Goal: Task Accomplishment & Management: Manage account settings

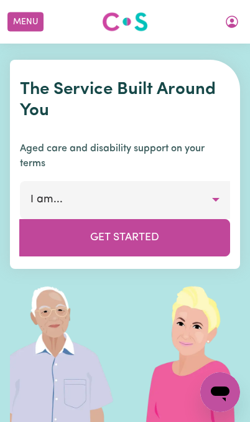
click at [228, 27] on icon "My Account" at bounding box center [232, 21] width 15 height 15
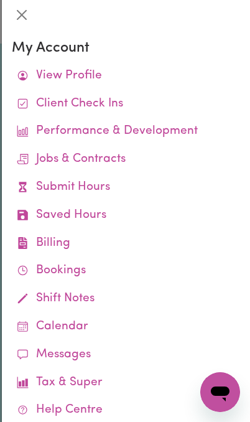
click at [53, 82] on link "View Profile" at bounding box center [126, 76] width 229 height 28
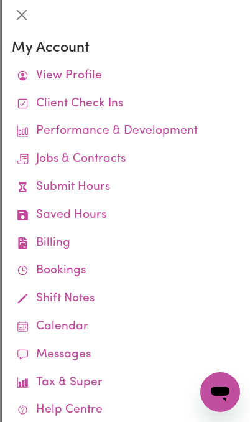
click at [60, 132] on link "Performance & Development" at bounding box center [126, 132] width 229 height 28
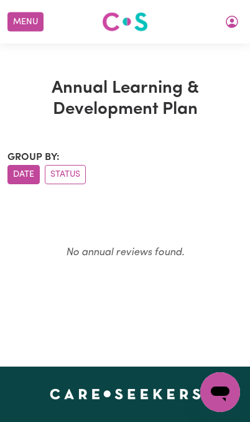
click at [227, 18] on icon "My Account" at bounding box center [232, 21] width 15 height 15
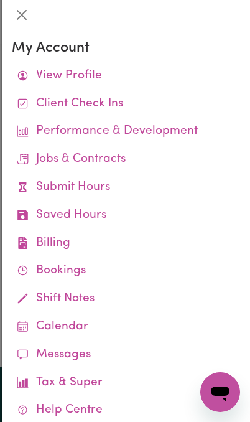
click at [48, 162] on link "Jobs & Contracts" at bounding box center [126, 160] width 229 height 28
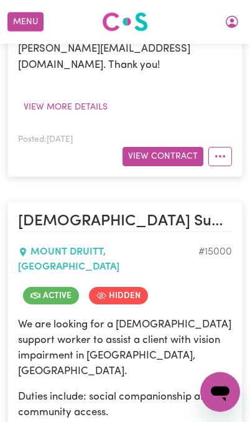
scroll to position [642, 0]
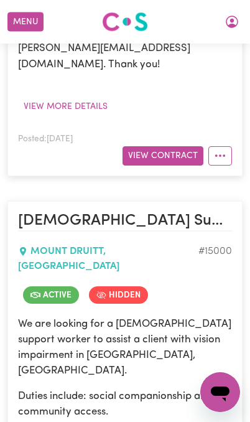
click at [44, 287] on span "Active" at bounding box center [51, 295] width 56 height 17
click at [46, 287] on span "Active" at bounding box center [51, 295] width 56 height 17
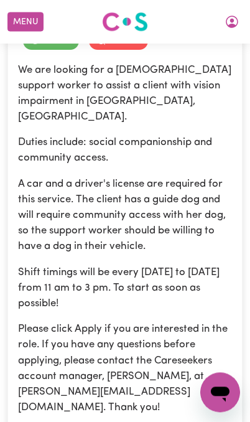
scroll to position [904, 0]
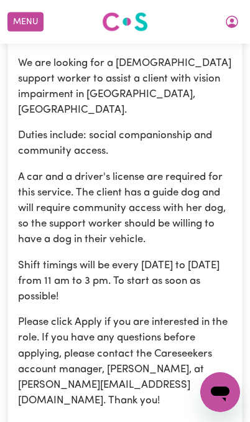
click at [165, 356] on article "[DEMOGRAPHIC_DATA] Support Worker Needed In [GEOGRAPHIC_DATA], [GEOGRAPHIC_DATA…" at bounding box center [125, 226] width 236 height 573
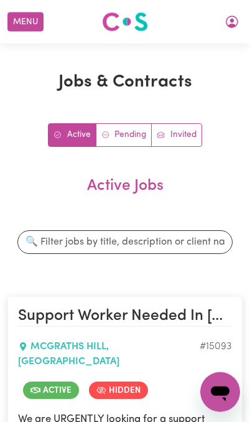
scroll to position [0, 0]
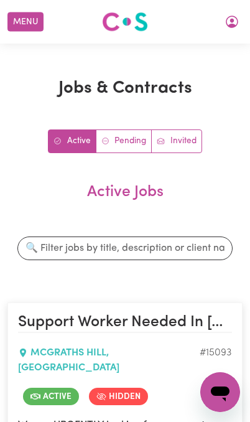
click at [227, 14] on button "My Account" at bounding box center [232, 21] width 26 height 21
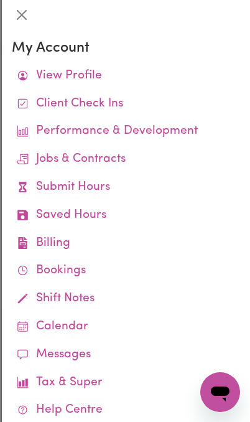
click at [15, 12] on button "Close" at bounding box center [22, 15] width 20 height 20
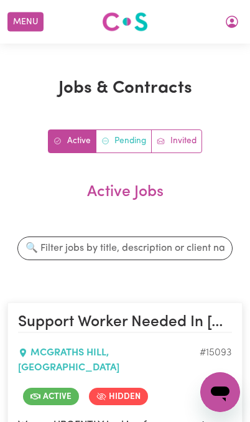
click at [112, 134] on link "Pending" at bounding box center [125, 141] width 56 height 22
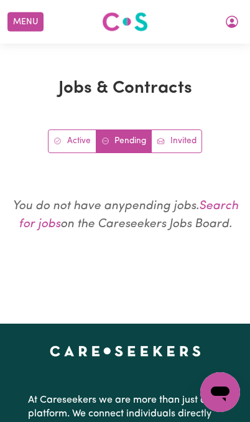
click at [228, 24] on icon "My Account" at bounding box center [232, 21] width 15 height 15
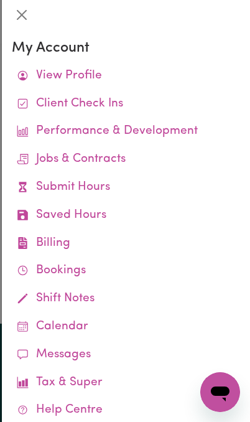
click at [48, 181] on link "Submit Hours" at bounding box center [126, 188] width 229 height 28
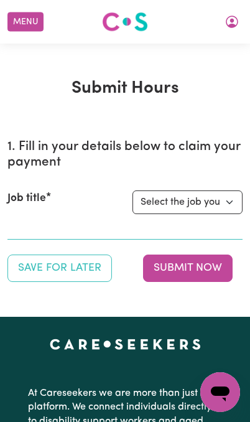
click at [227, 21] on icon "My Account" at bounding box center [232, 21] width 15 height 15
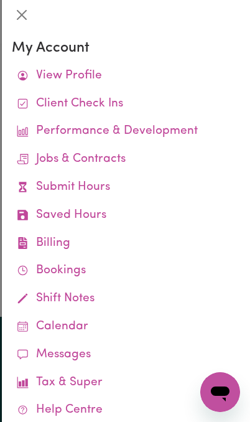
click at [22, 24] on button "Close" at bounding box center [22, 15] width 20 height 20
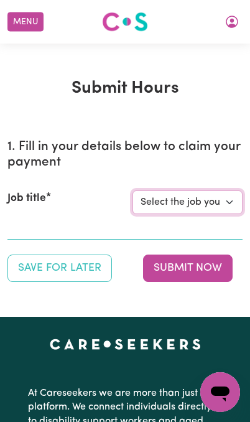
click at [209, 199] on select "Select the job you're submitting hours for... [[PERSON_NAME]] Support Worker Ne…" at bounding box center [188, 203] width 110 height 24
select select "15093"
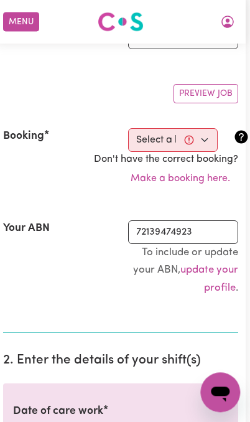
scroll to position [163, 7]
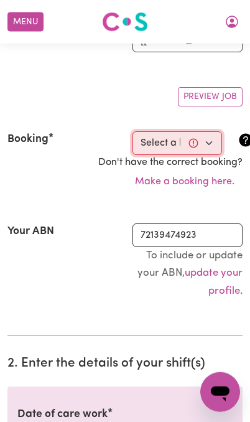
click at [156, 142] on select "Select a booking... [DATE] 03:00pm to 11:00pm (RECURRING) [DATE] 07:00am to 09:…" at bounding box center [178, 143] width 90 height 24
select select "366504"
type input "[DATE]"
type input "26"
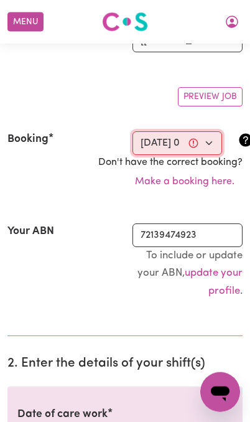
type input "9"
type input "2025"
type input "15:00"
type input "3"
type input "0"
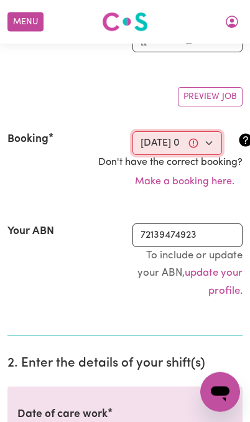
select select "pm"
type input "23:00"
type input "11"
type input "0"
select select "pm"
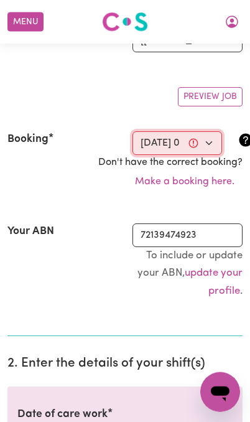
select select "45-Weekday"
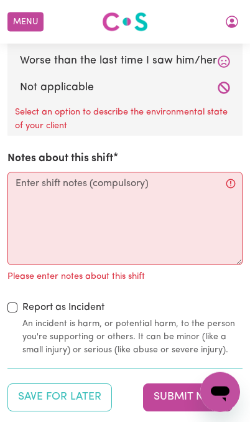
scroll to position [1703, 0]
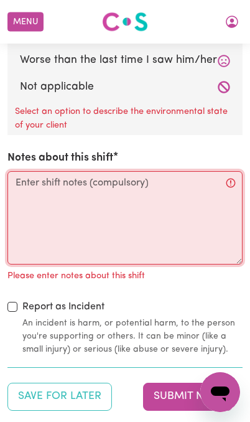
click at [35, 181] on textarea "Notes about this shift" at bounding box center [125, 217] width 236 height 93
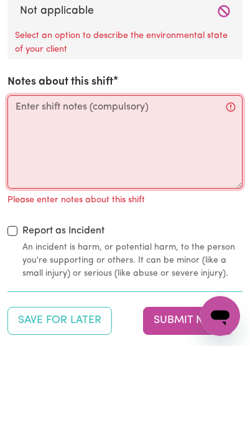
click at [32, 171] on textarea "Notes about this shift" at bounding box center [125, 217] width 236 height 93
paste textarea "• [PERSON_NAME] was asleep at shift start, woke at 4:30 PM. • Vitals checked – …"
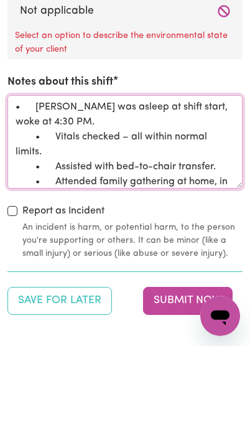
scroll to position [155, 0]
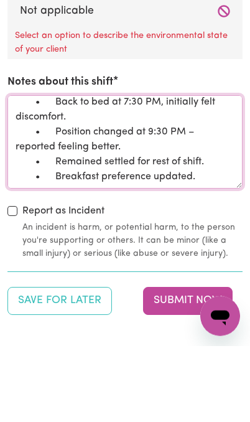
type textarea "• [PERSON_NAME] was asleep at shift start, woke at 4:30 PM. • Vitals checked – …"
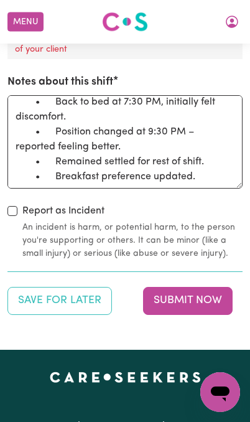
click at [194, 287] on button "Submit Now" at bounding box center [188, 300] width 90 height 27
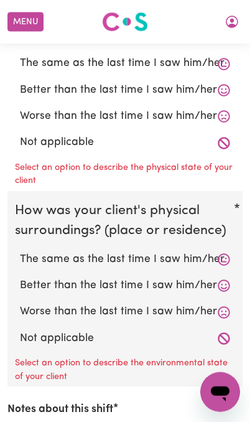
scroll to position [1451, 0]
click at [212, 331] on label "Not applicable" at bounding box center [125, 339] width 211 height 16
click at [20, 330] on input "Not applicable" at bounding box center [19, 330] width 1 height 1
radio input "true"
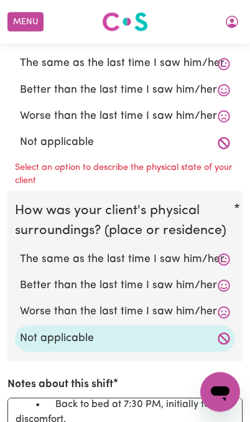
click at [210, 135] on label "Not applicable" at bounding box center [125, 143] width 211 height 16
click at [20, 134] on input "Not applicable" at bounding box center [19, 134] width 1 height 1
radio input "true"
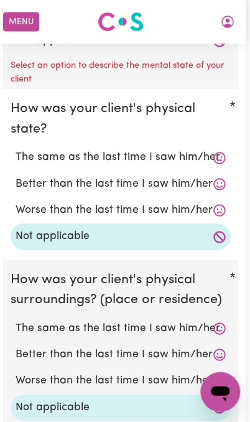
scroll to position [1357, 30]
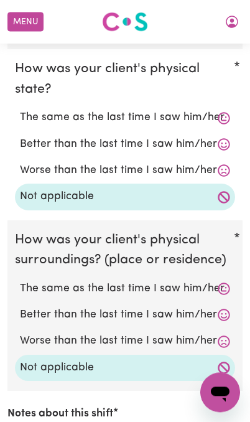
click at [217, 281] on label "The same as the last time I saw him/her" at bounding box center [125, 289] width 211 height 16
click at [20, 280] on input "The same as the last time I saw him/her" at bounding box center [19, 280] width 1 height 1
radio input "true"
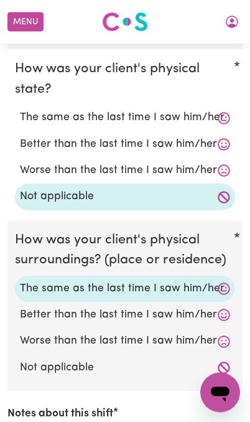
scroll to position [1397, 0]
click at [217, 110] on label "The same as the last time I saw him/her" at bounding box center [125, 118] width 211 height 16
click at [20, 110] on input "The same as the last time I saw him/her" at bounding box center [19, 109] width 1 height 1
radio input "true"
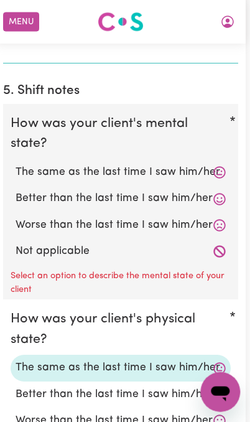
scroll to position [1147, 17]
click at [214, 166] on icon at bounding box center [220, 172] width 12 height 12
click at [209, 191] on label "Better than the last time I saw him/her" at bounding box center [121, 199] width 211 height 16
click at [16, 190] on input "Better than the last time I saw him/her" at bounding box center [15, 190] width 1 height 1
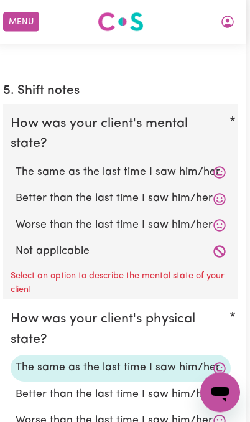
radio input "true"
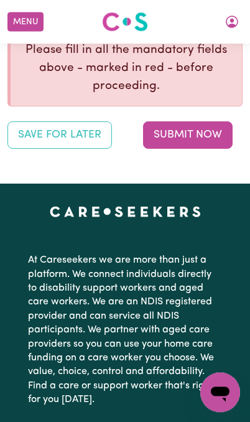
scroll to position [1941, 0]
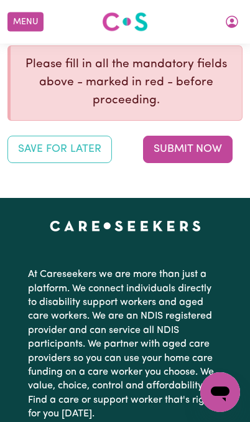
click at [201, 136] on button "Submit Now" at bounding box center [188, 149] width 90 height 27
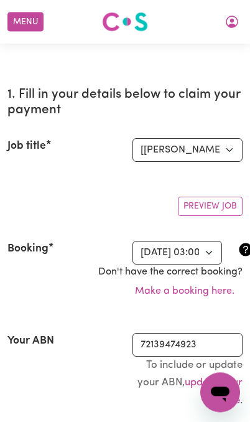
scroll to position [52, 0]
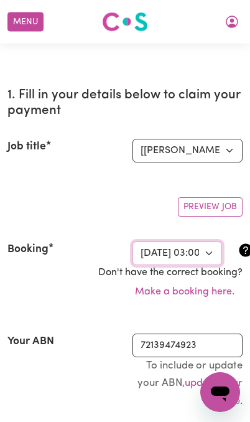
click at [196, 250] on select "Select a booking... [DATE] 03:00pm to 11:00pm (RECURRING) [DATE] 07:00am to 09:…" at bounding box center [178, 254] width 90 height 24
click at [190, 251] on select "Select a booking... [DATE] 03:00pm to 11:00pm (RECURRING) [DATE] 07:00am to 09:…" at bounding box center [178, 254] width 90 height 24
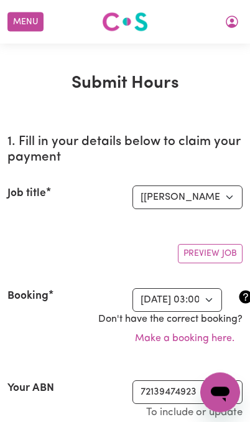
scroll to position [4, 0]
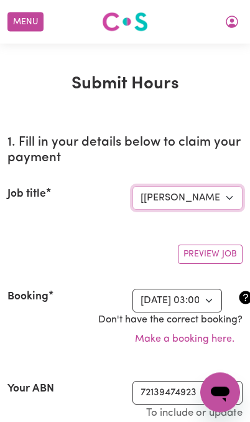
click at [224, 198] on select "Select the job you're submitting hours for... [[PERSON_NAME]] Support Worker Ne…" at bounding box center [188, 198] width 110 height 24
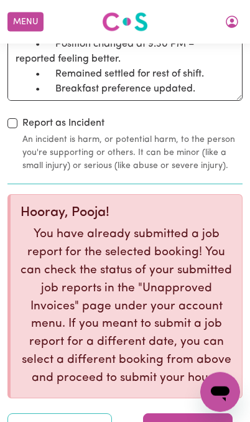
scroll to position [1815, 0]
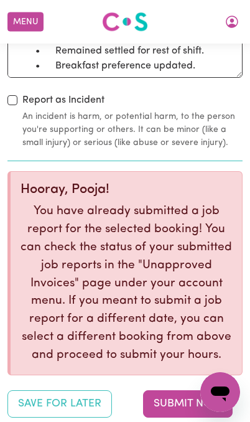
click at [198, 391] on button "Submit Now" at bounding box center [188, 404] width 90 height 27
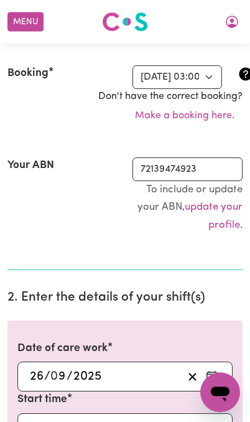
scroll to position [228, 0]
click at [229, 22] on icon "My Account" at bounding box center [232, 21] width 15 height 15
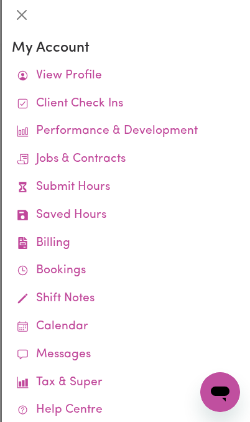
click at [90, 293] on link "Shift Notes" at bounding box center [126, 299] width 229 height 28
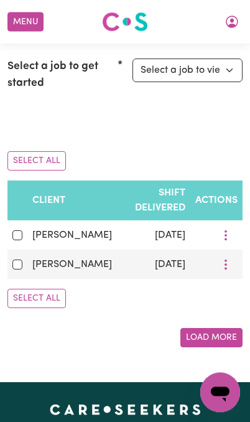
scroll to position [151, 21]
click at [222, 229] on icon "More options" at bounding box center [226, 235] width 12 height 12
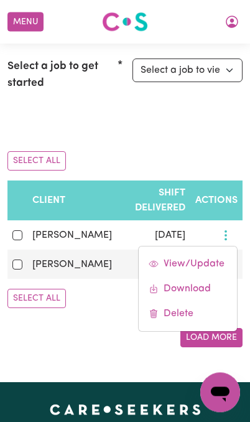
scroll to position [151, 0]
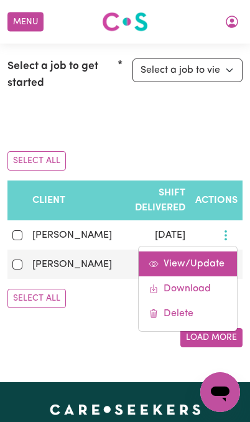
click at [219, 259] on span "View/Update" at bounding box center [194, 264] width 61 height 10
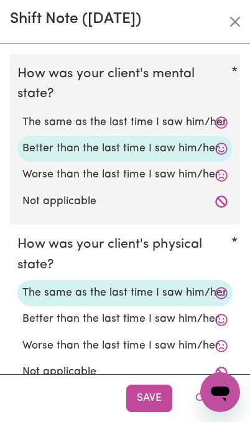
scroll to position [-1, 0]
click at [238, 24] on button "Close" at bounding box center [236, 22] width 20 height 20
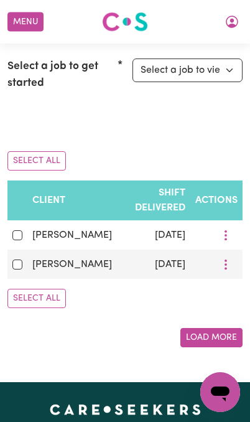
click at [221, 259] on icon "More options" at bounding box center [226, 265] width 12 height 12
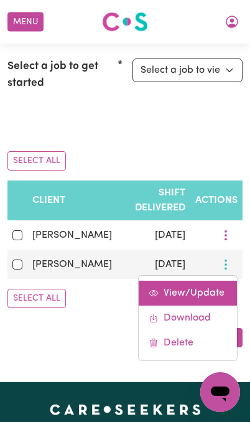
click at [204, 289] on span "View/Update" at bounding box center [194, 294] width 61 height 10
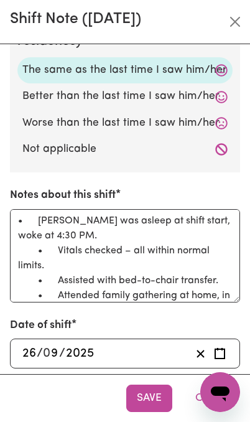
scroll to position [171, 0]
click at [227, 23] on button "Close" at bounding box center [236, 22] width 20 height 20
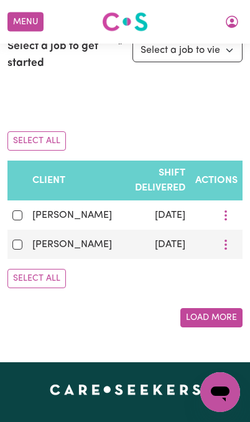
scroll to position [0, 0]
click at [225, 209] on icon "More options" at bounding box center [226, 215] width 12 height 12
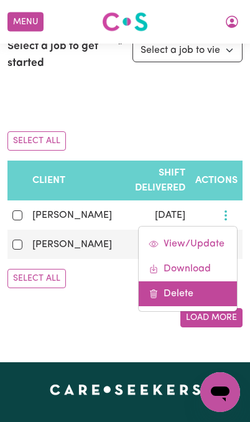
click at [189, 282] on link "Delete" at bounding box center [188, 294] width 98 height 25
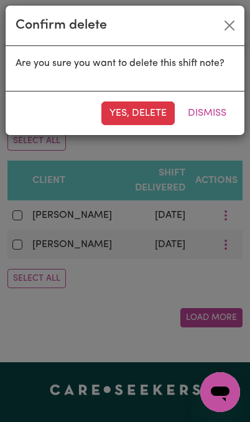
click at [122, 110] on button "Yes, delete" at bounding box center [139, 114] width 74 height 24
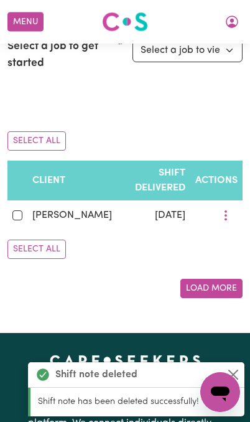
click at [226, 209] on icon "More options" at bounding box center [226, 215] width 12 height 12
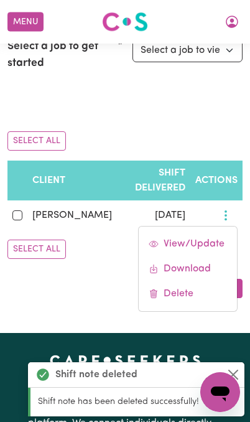
click at [207, 239] on span "View/Update" at bounding box center [194, 244] width 61 height 10
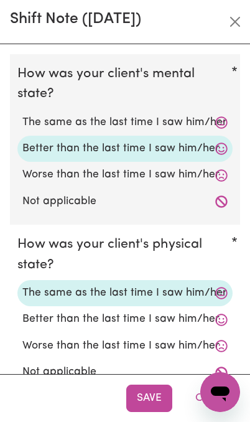
click at [236, 26] on button "Close" at bounding box center [236, 22] width 20 height 20
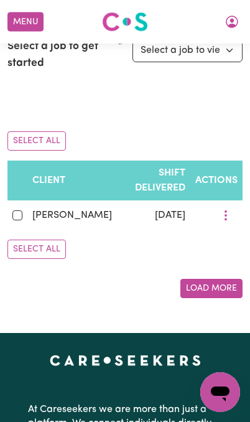
scroll to position [69, 6]
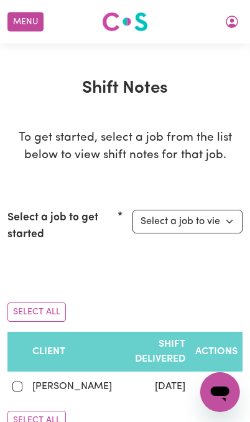
click at [225, 19] on icon "My Account" at bounding box center [232, 21] width 15 height 15
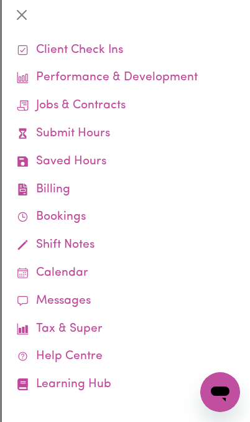
scroll to position [53, 0]
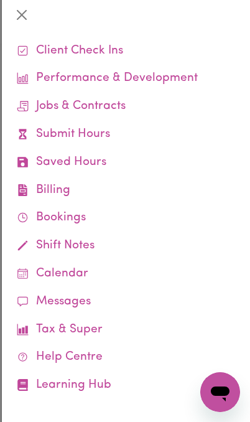
click at [104, 293] on link "Messages" at bounding box center [126, 303] width 229 height 28
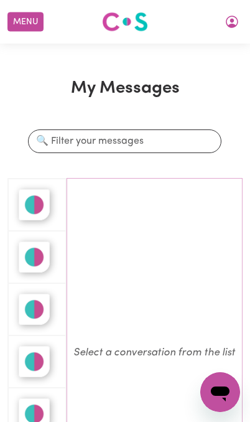
click at [226, 29] on icon "My Account" at bounding box center [232, 21] width 15 height 15
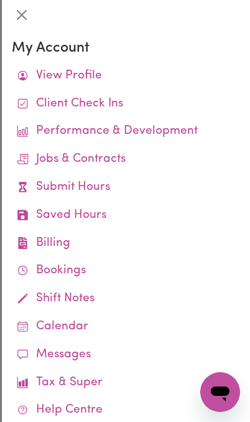
click at [81, 158] on link "Jobs & Contracts" at bounding box center [126, 160] width 229 height 28
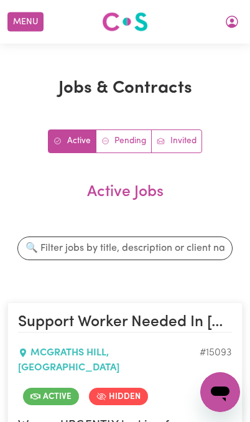
click at [128, 143] on link "Pending" at bounding box center [125, 141] width 56 height 22
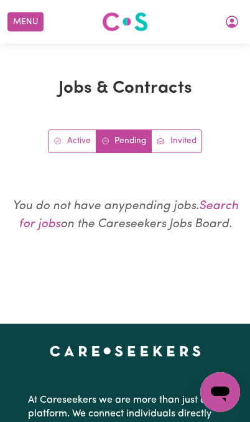
click at [228, 26] on icon "My Account" at bounding box center [232, 22] width 12 height 12
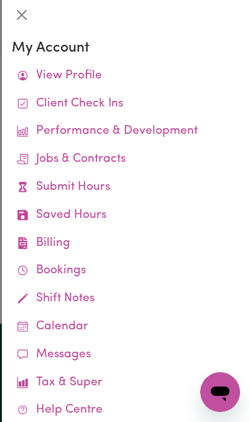
click at [52, 100] on link "Client Check Ins" at bounding box center [126, 104] width 229 height 28
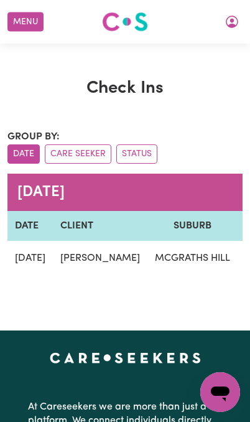
click at [229, 26] on icon "My Account" at bounding box center [232, 22] width 12 height 12
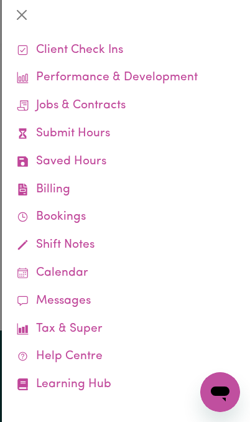
scroll to position [53, 0]
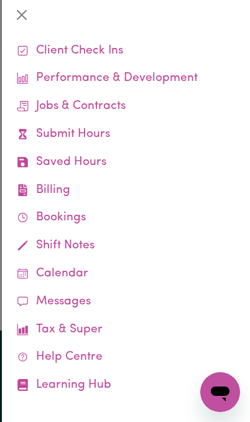
click at [82, 215] on link "Bookings" at bounding box center [126, 218] width 229 height 28
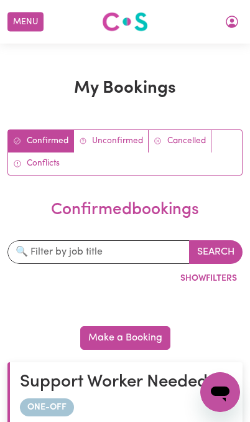
click at [110, 140] on link "Unconfirmed" at bounding box center [111, 141] width 75 height 22
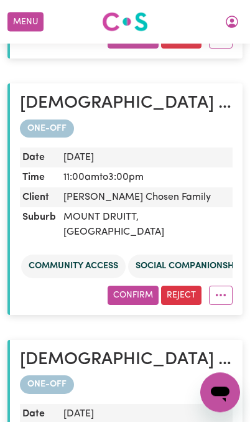
scroll to position [535, 0]
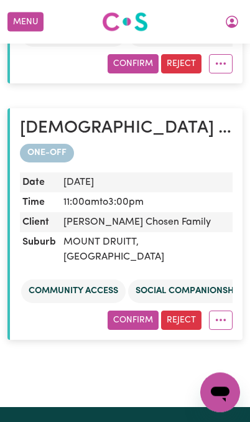
click at [224, 314] on icon "More options" at bounding box center [221, 320] width 12 height 12
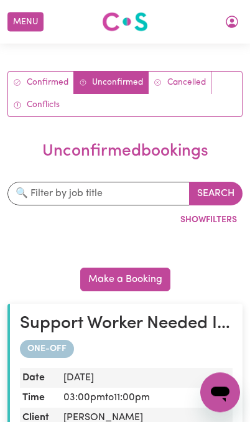
scroll to position [0, 0]
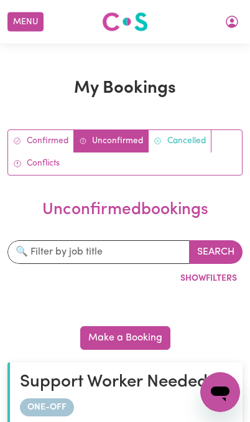
click at [188, 141] on link "Cancelled" at bounding box center [180, 141] width 63 height 22
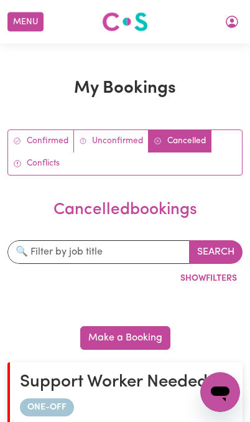
click at [22, 22] on button "Menu" at bounding box center [25, 21] width 36 height 19
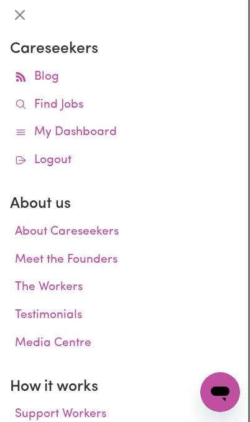
click at [77, 107] on link "Find Jobs" at bounding box center [124, 106] width 229 height 28
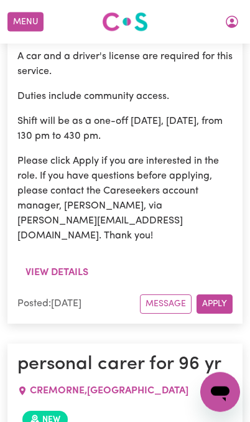
scroll to position [3579, 0]
